Goal: Task Accomplishment & Management: Manage account settings

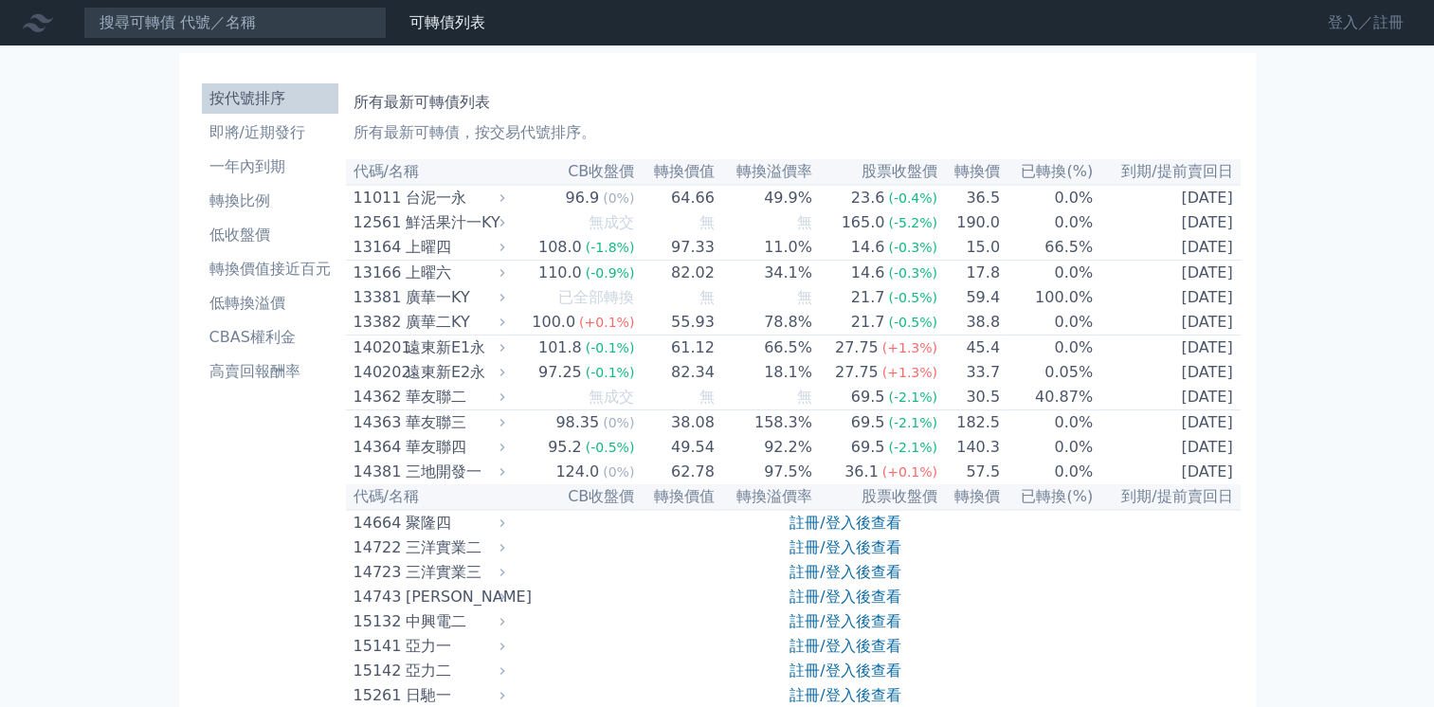
click at [1335, 24] on link "登入／註冊" at bounding box center [1366, 23] width 106 height 30
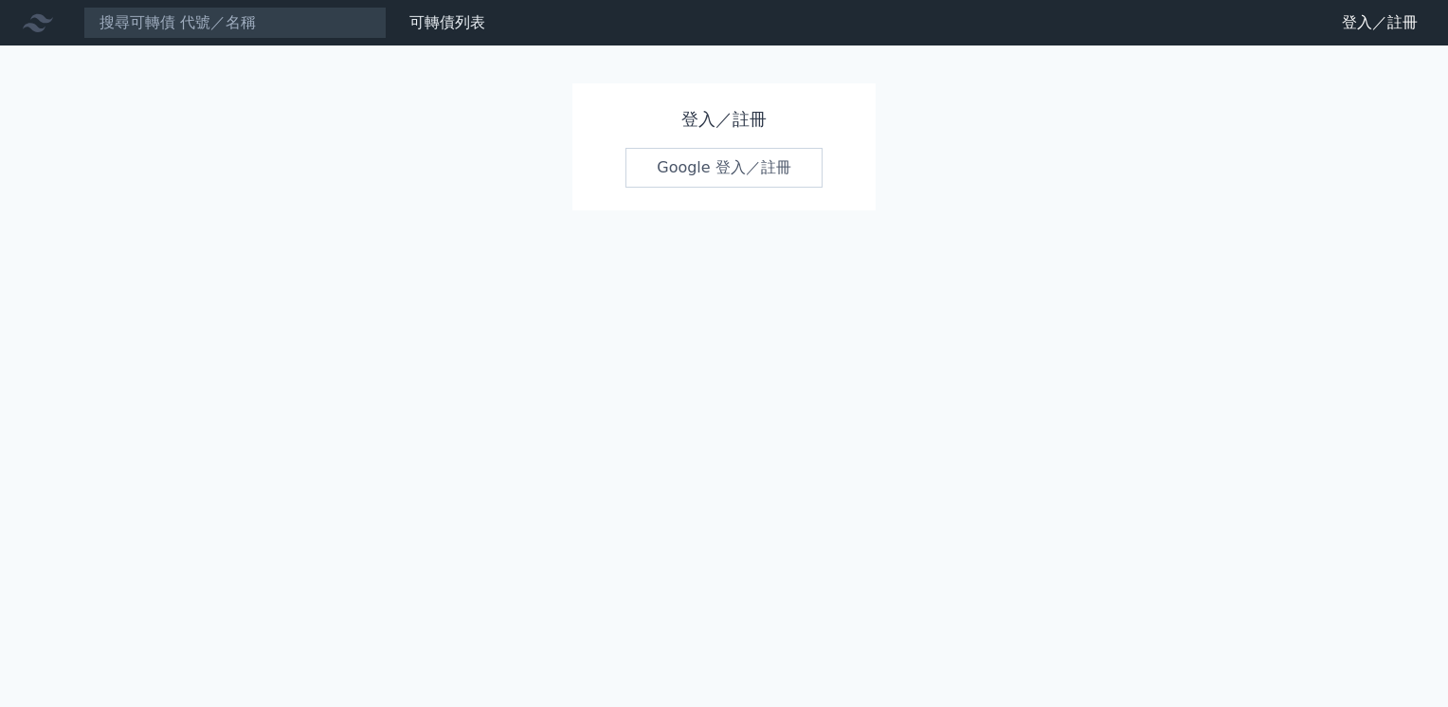
click at [718, 165] on link "Google 登入／註冊" at bounding box center [724, 168] width 197 height 40
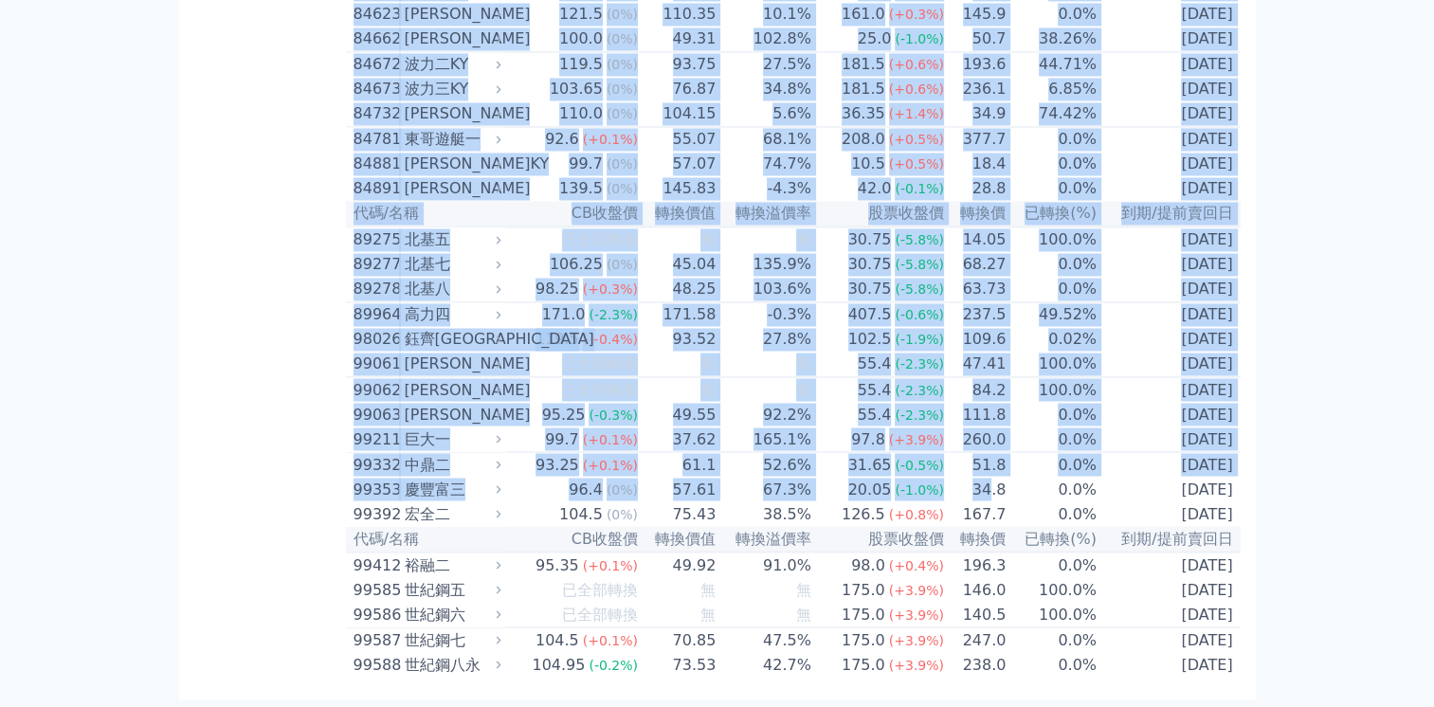
scroll to position [11154, 0]
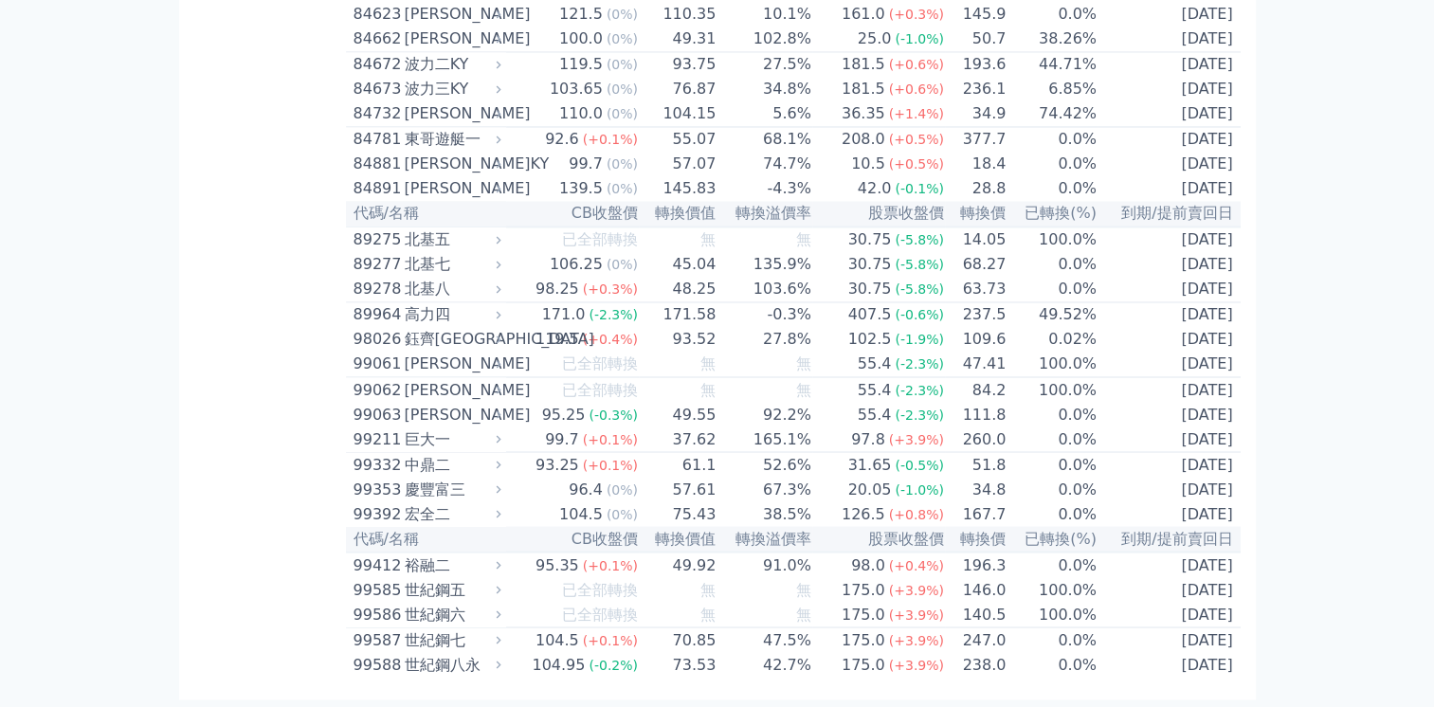
drag, startPoint x: 355, startPoint y: 177, endPoint x: 983, endPoint y: 748, distance: 848.1
drag, startPoint x: 983, startPoint y: 748, endPoint x: 1193, endPoint y: 645, distance: 234.4
